Goal: Information Seeking & Learning: Learn about a topic

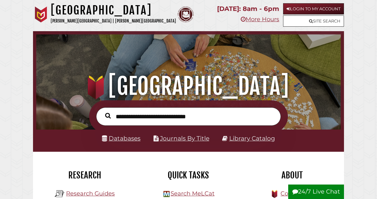
scroll to position [101, 302]
click at [156, 114] on input "text" at bounding box center [188, 116] width 185 height 18
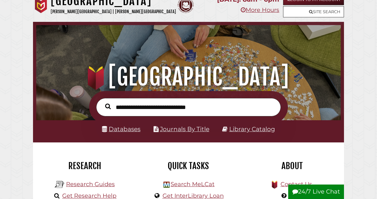
scroll to position [45, 0]
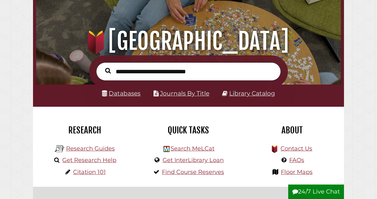
click at [126, 93] on link "Databases" at bounding box center [121, 93] width 39 height 7
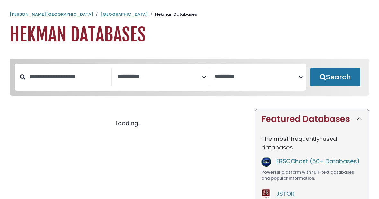
select select "Database Subject Filter"
select select "Database Vendors Filter"
select select "Database Subject Filter"
select select "Database Vendors Filter"
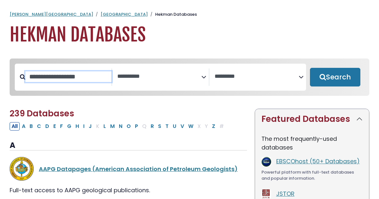
click at [78, 80] on input "Search database by title or keyword" at bounding box center [68, 76] width 86 height 11
type input "*****"
click at [335, 77] on button "Search" at bounding box center [335, 77] width 50 height 19
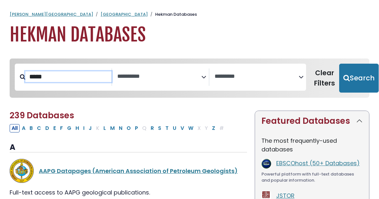
select select "Database Subject Filter"
select select "Database Vendors Filter"
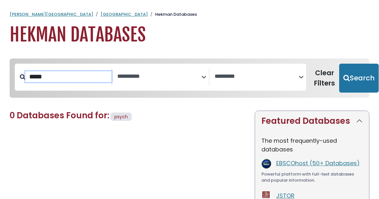
scroll to position [48, 0]
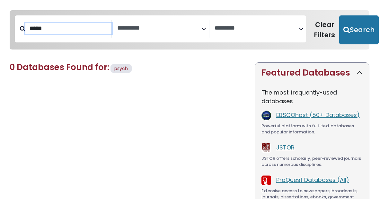
drag, startPoint x: 60, startPoint y: 31, endPoint x: -18, endPoint y: 30, distance: 77.3
click at [0, 30] on html "**********" at bounding box center [189, 118] width 379 height 333
type input "******"
click at [355, 29] on button "Search" at bounding box center [358, 29] width 39 height 29
select select "Database Subject Filter"
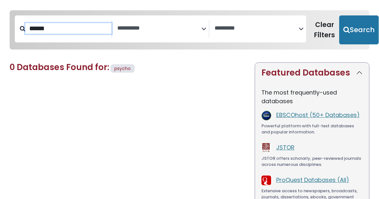
select select "Database Vendors Filter"
drag, startPoint x: 49, startPoint y: 30, endPoint x: 71, endPoint y: 34, distance: 22.5
click at [67, 34] on input "******" at bounding box center [68, 28] width 86 height 11
type input "*****"
click at [355, 29] on button "Search" at bounding box center [358, 29] width 39 height 29
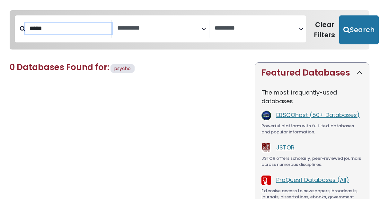
select select "Database Subject Filter"
select select "Database Vendors Filter"
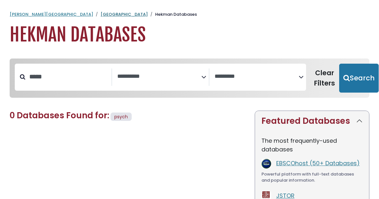
click at [100, 16] on link "[GEOGRAPHIC_DATA]" at bounding box center [123, 14] width 47 height 6
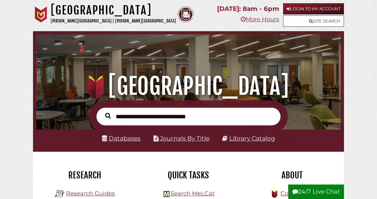
scroll to position [101, 302]
click at [174, 116] on input "text" at bounding box center [188, 116] width 185 height 18
type input "*****"
click at [108, 116] on button "Search" at bounding box center [108, 115] width 12 height 9
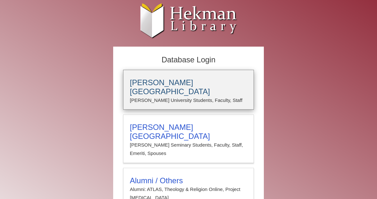
click at [171, 84] on h3 "Calvin University" at bounding box center [188, 87] width 117 height 18
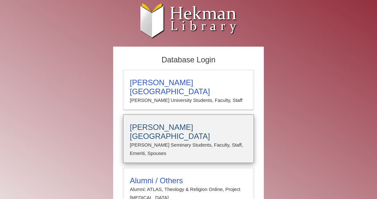
click at [161, 123] on h3 "[PERSON_NAME][GEOGRAPHIC_DATA]" at bounding box center [188, 132] width 117 height 18
